Goal: Task Accomplishment & Management: Use online tool/utility

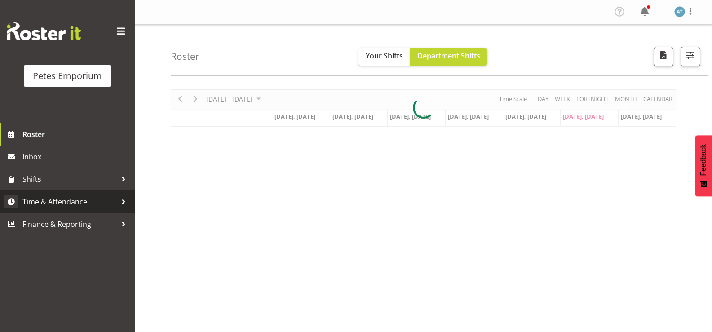
click at [92, 200] on span "Time & Attendance" at bounding box center [69, 201] width 94 height 13
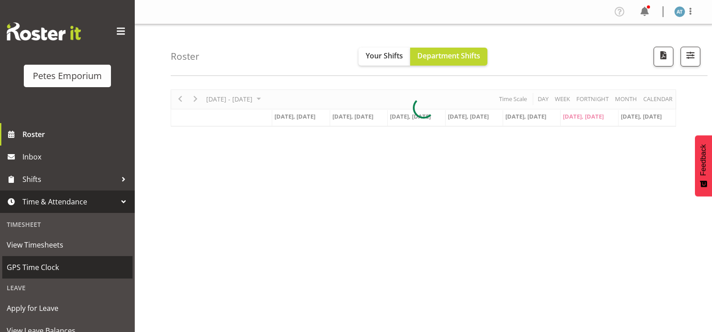
click at [80, 270] on span "GPS Time Clock" at bounding box center [67, 266] width 121 height 13
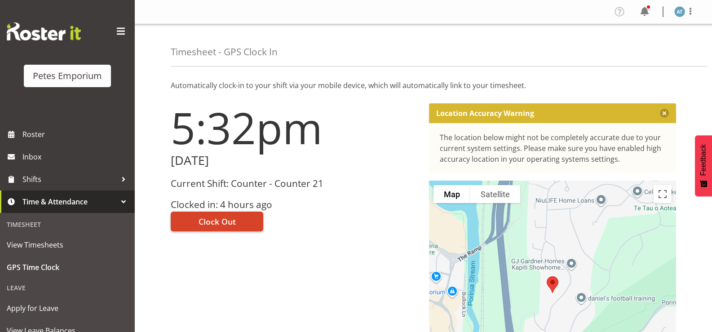
click at [239, 225] on button "Clock Out" at bounding box center [217, 221] width 92 height 20
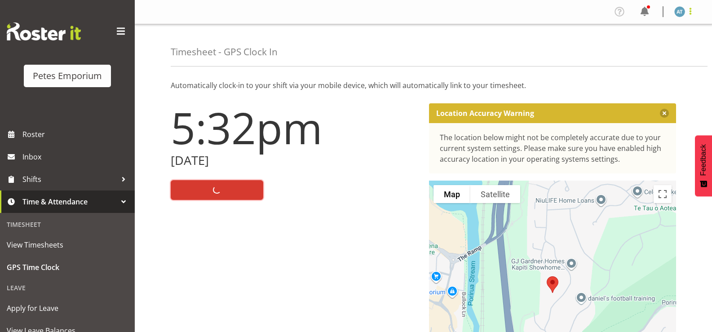
click at [693, 11] on span at bounding box center [690, 11] width 11 height 11
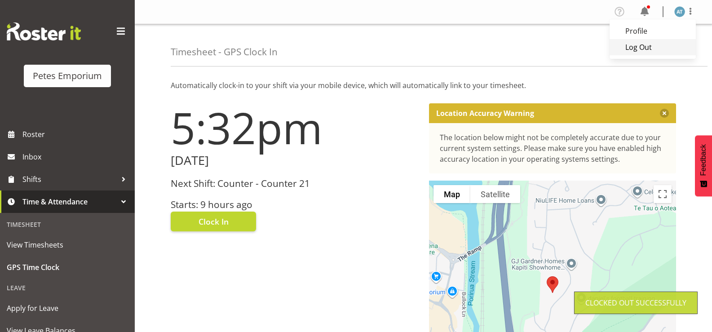
click at [668, 50] on link "Log Out" at bounding box center [652, 47] width 86 height 16
